Goal: Transaction & Acquisition: Purchase product/service

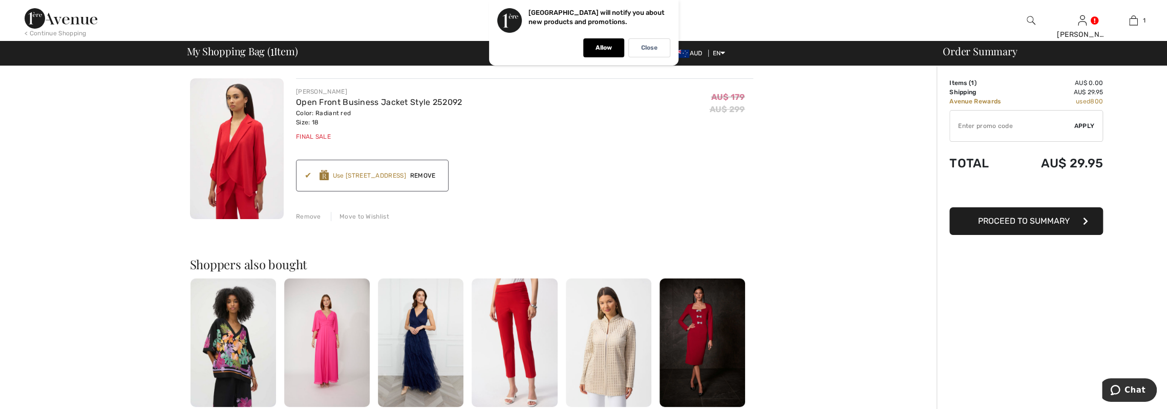
click at [694, 53] on span "AUD" at bounding box center [689, 53] width 33 height 7
click at [645, 48] on p "Close" at bounding box center [649, 48] width 16 height 8
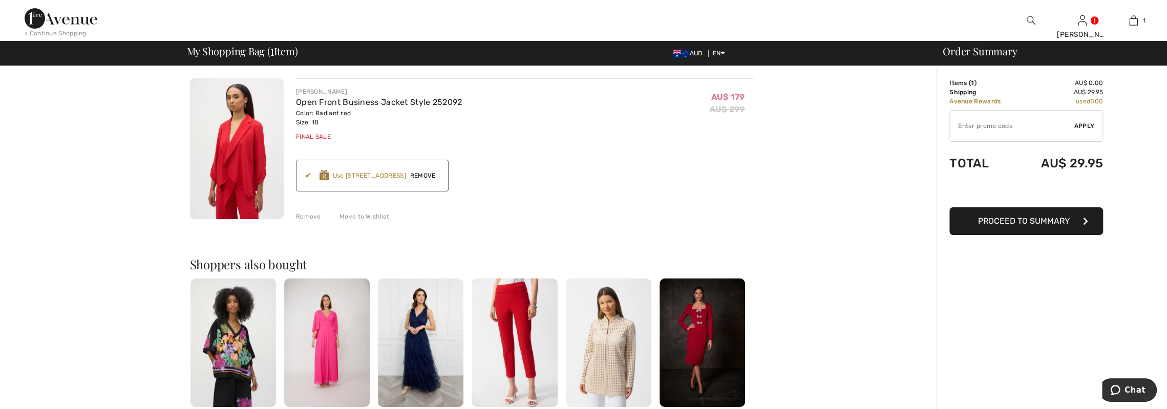
click at [673, 50] on img at bounding box center [681, 54] width 16 height 8
click at [1021, 220] on span "Proceed to Summary" at bounding box center [1024, 221] width 92 height 10
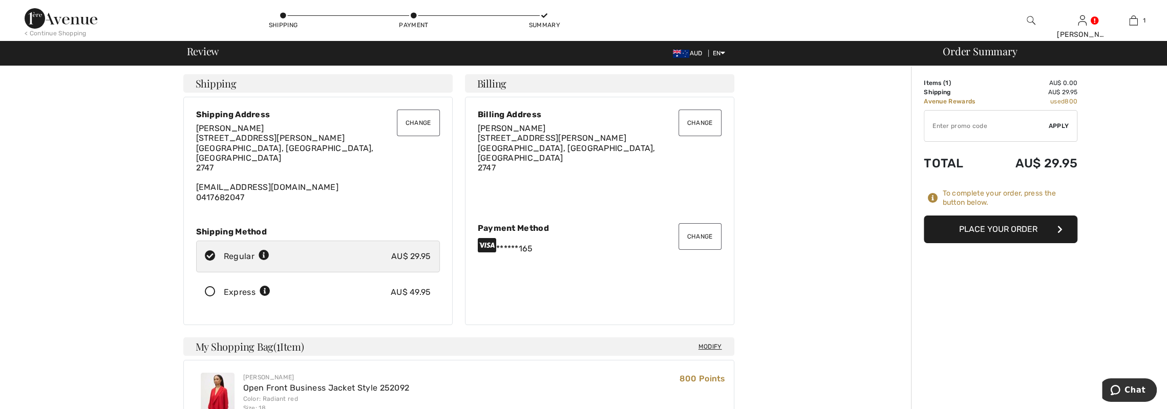
click at [1004, 223] on button "Place Your Order" at bounding box center [1000, 229] width 154 height 28
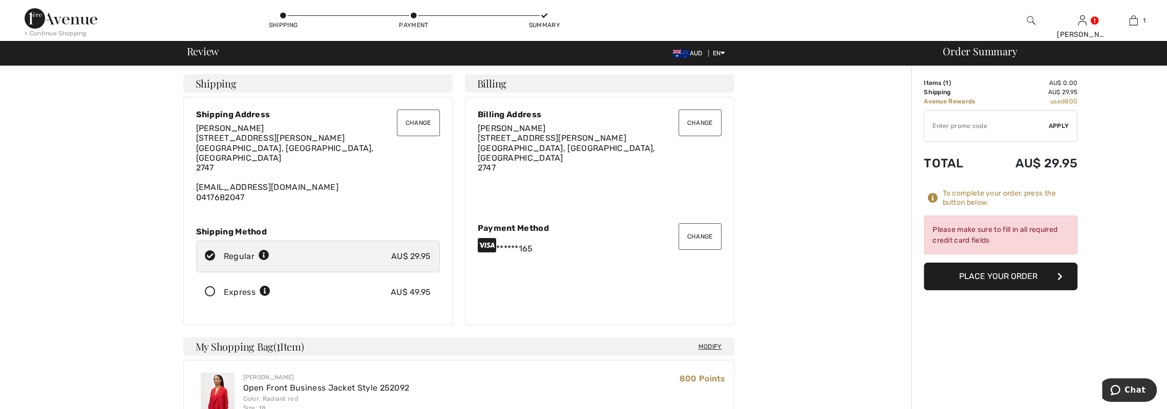
click at [695, 230] on button "Change" at bounding box center [699, 236] width 43 height 27
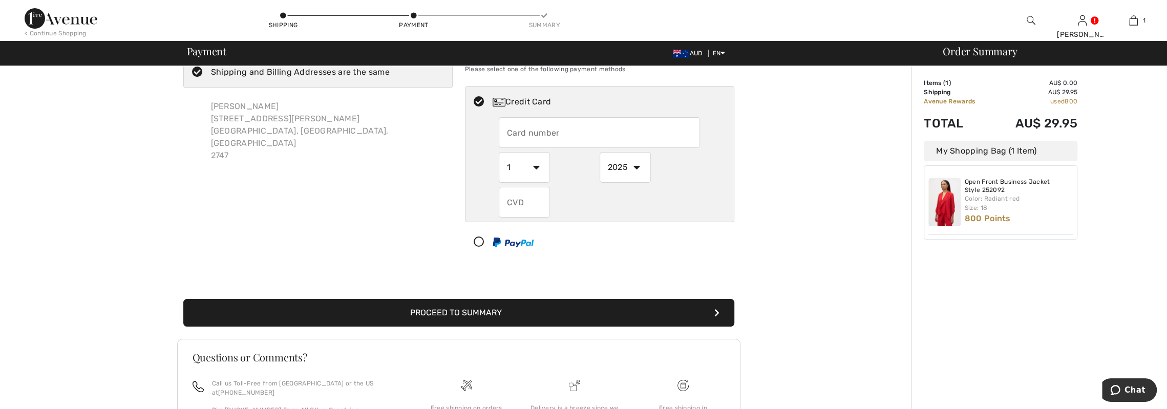
click at [526, 133] on input "text" at bounding box center [599, 132] width 201 height 31
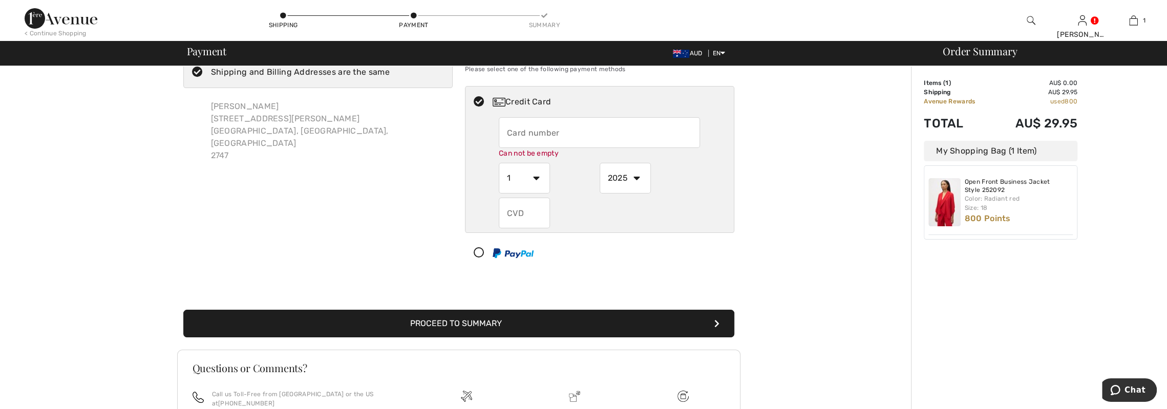
click at [545, 142] on input "text" at bounding box center [599, 132] width 201 height 31
click at [532, 135] on input "text" at bounding box center [599, 132] width 201 height 31
radio input "true"
type input "5217295410804656"
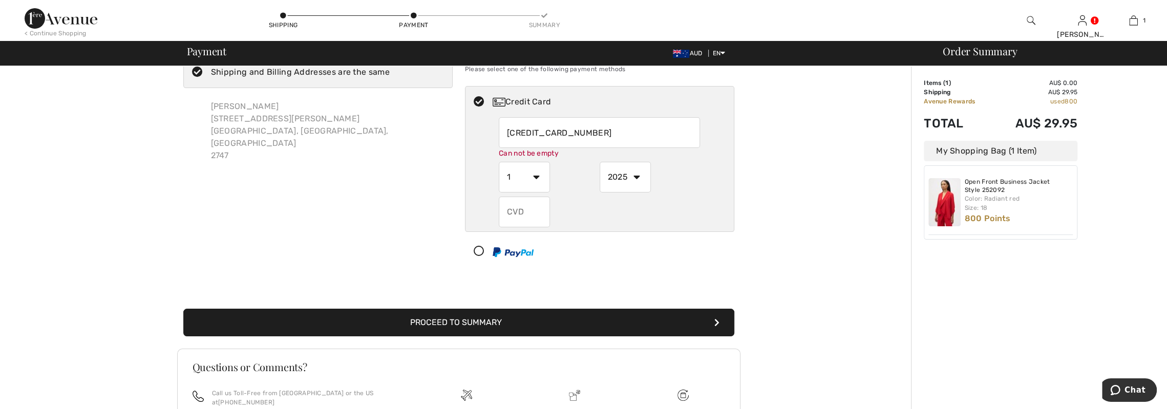
click at [525, 178] on select "1 2 3 4 5 6 7 8 9 10 11 12" at bounding box center [524, 177] width 51 height 31
radio input "true"
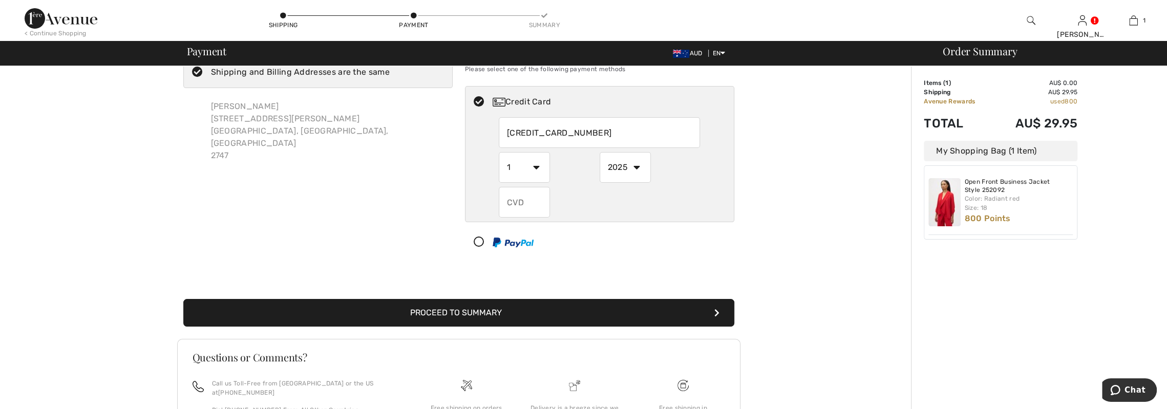
select select "10"
click at [499, 152] on select "1 2 3 4 5 6 7 8 9 10 11 12" at bounding box center [524, 167] width 51 height 31
click at [637, 167] on select "2025 2026 2027 2028 2029 2030 2031 2032 2033 2034 2035" at bounding box center [624, 167] width 51 height 31
radio input "true"
select select "2026"
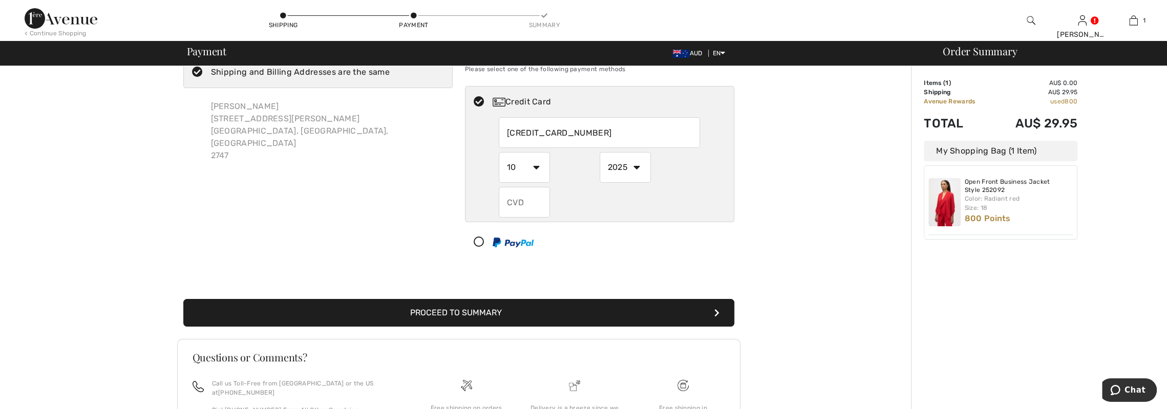
click at [599, 152] on select "2025 2026 2027 2028 2029 2030 2031 2032 2033 2034 2035" at bounding box center [624, 167] width 51 height 31
click at [529, 200] on input "text" at bounding box center [524, 202] width 51 height 31
radio input "true"
type input "874"
click at [563, 306] on button "Proceed to Summary" at bounding box center [458, 313] width 551 height 28
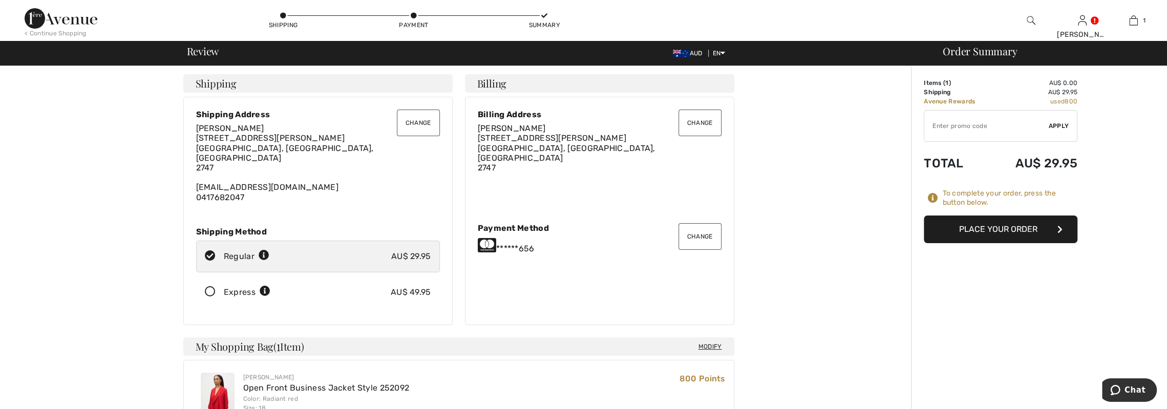
click at [976, 227] on button "Place Your Order" at bounding box center [1000, 229] width 154 height 28
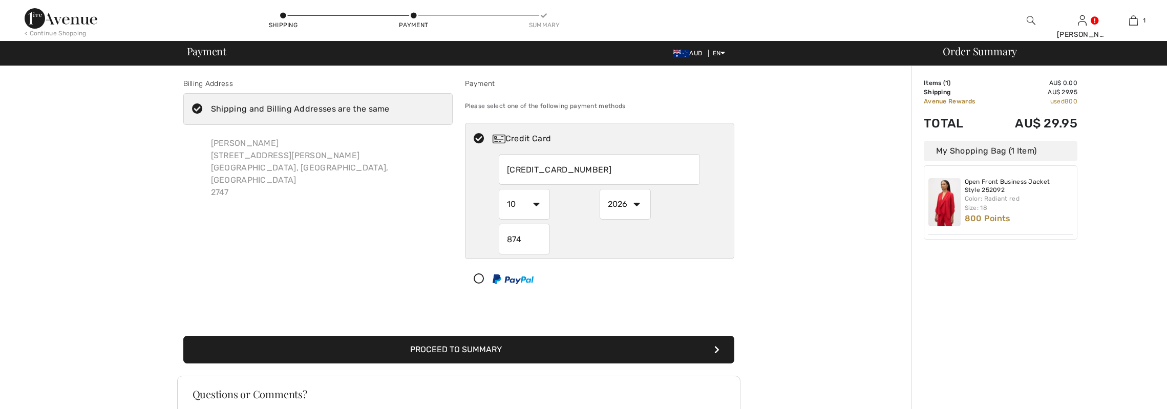
select select "10"
select select "2026"
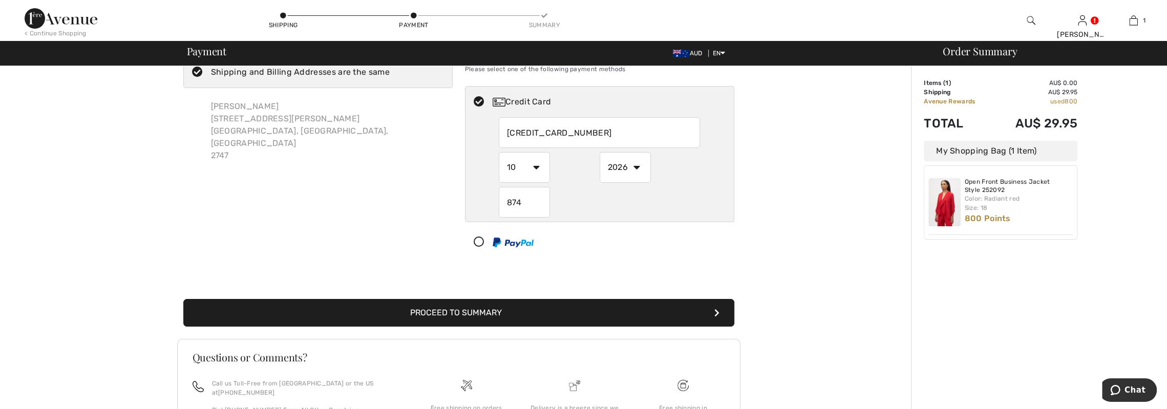
click at [482, 241] on icon at bounding box center [478, 242] width 27 height 11
select select "1"
select select "2025"
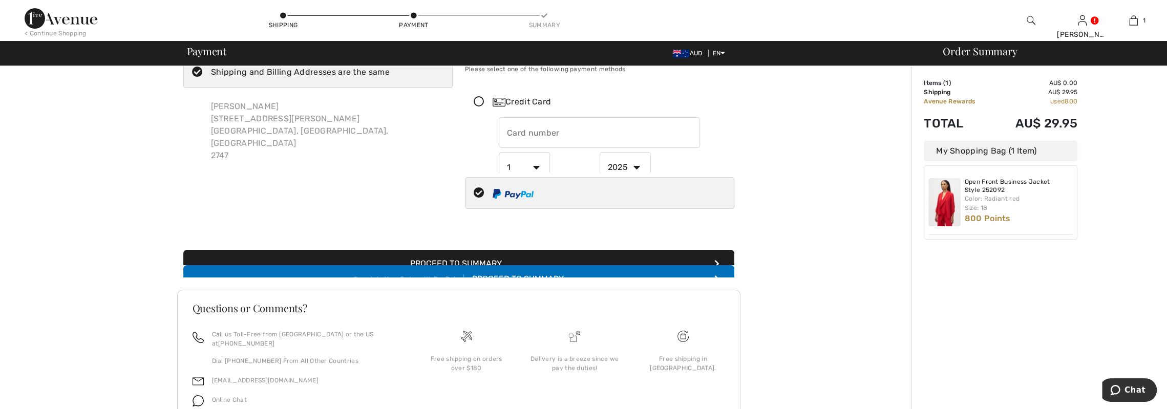
scroll to position [21, 0]
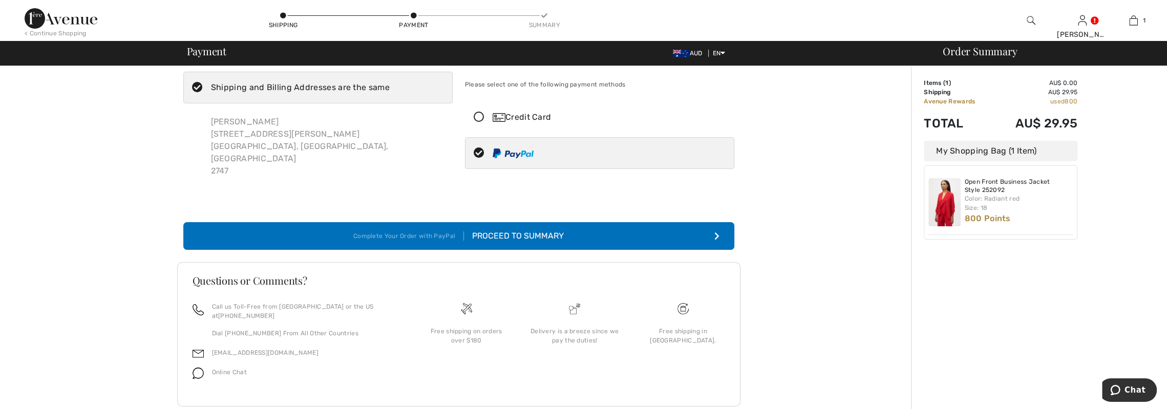
click at [549, 230] on div "Proceed to Summary" at bounding box center [514, 236] width 100 height 12
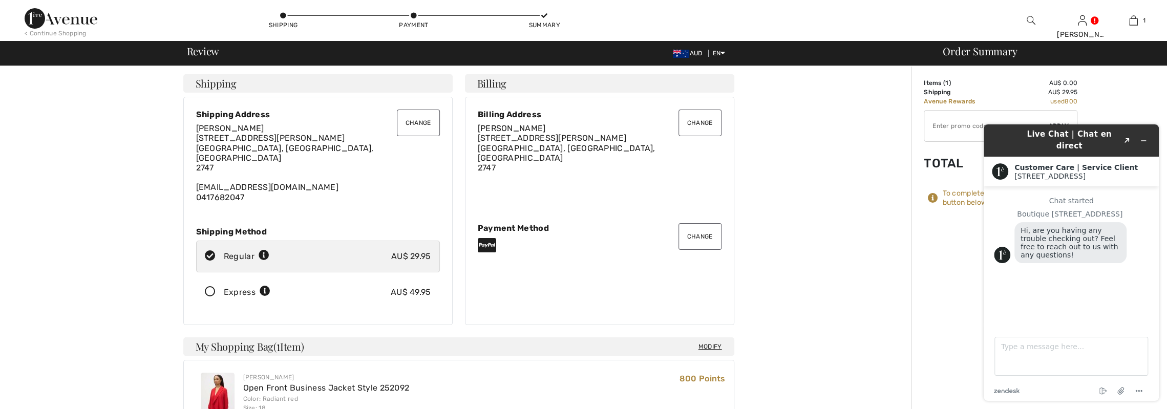
click at [940, 254] on div "Order Summary Details Items ( 1 ) AU$ 0.00 Promo code AU$ 0.00 Shipping AU$ 29.…" at bounding box center [1039, 402] width 256 height 673
click at [1145, 141] on icon "Minimize widget" at bounding box center [1143, 141] width 5 height 0
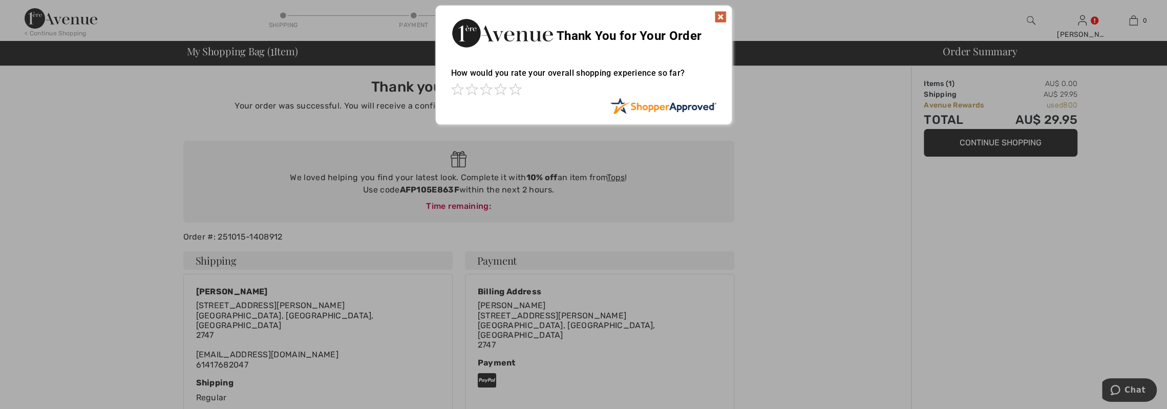
click at [765, 225] on div at bounding box center [583, 204] width 1167 height 409
click at [721, 16] on img at bounding box center [720, 17] width 12 height 12
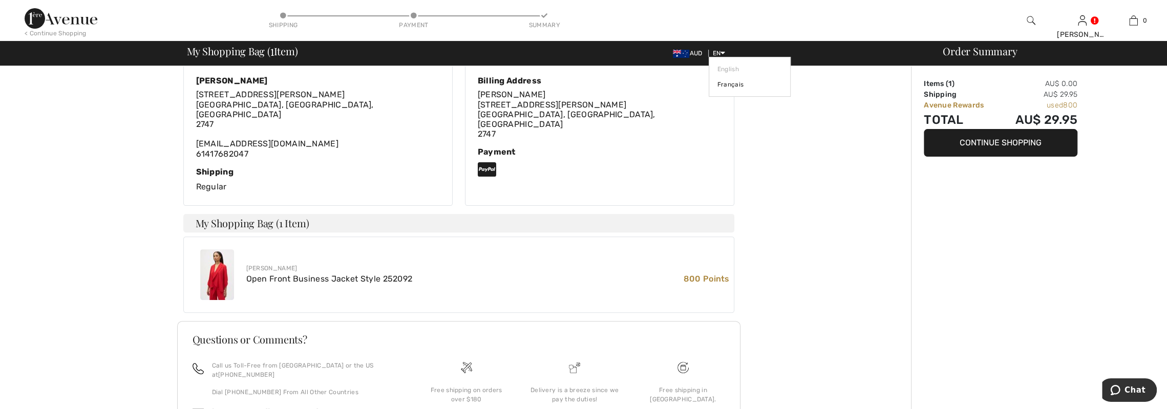
scroll to position [256, 0]
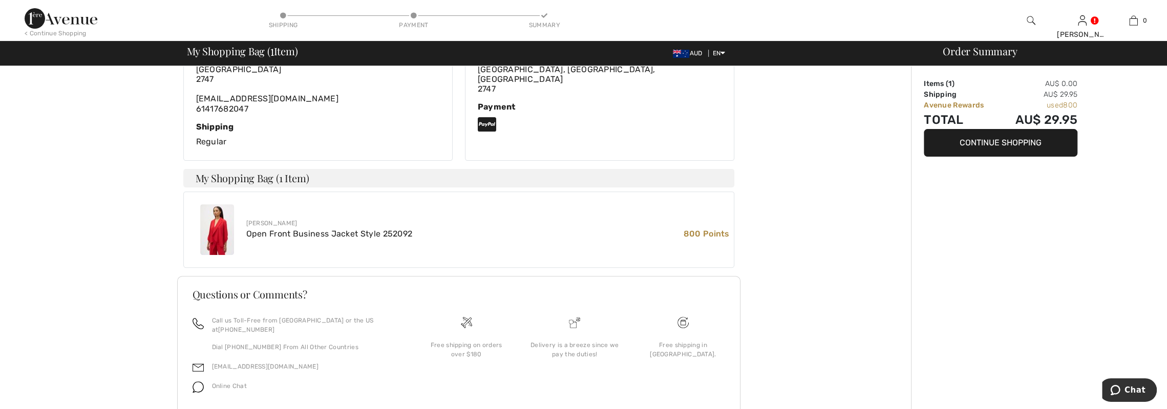
click at [581, 104] on div "Payment" at bounding box center [600, 118] width 244 height 32
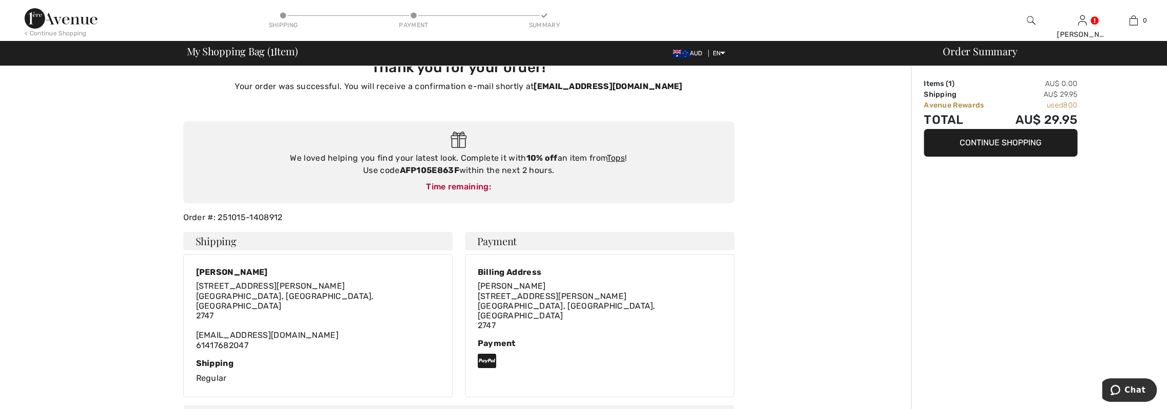
scroll to position [0, 0]
